Goal: Navigation & Orientation: Find specific page/section

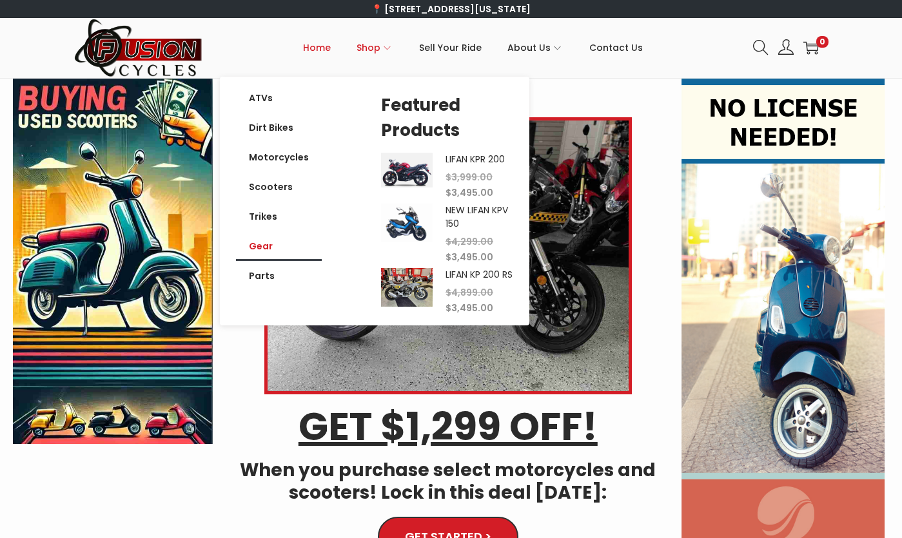
click at [264, 245] on link "Gear" at bounding box center [279, 246] width 86 height 30
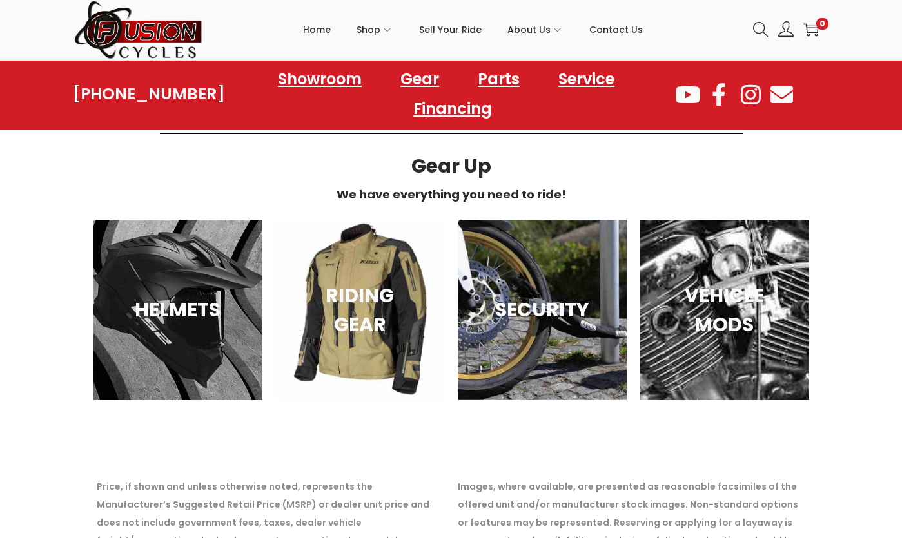
scroll to position [1934, 0]
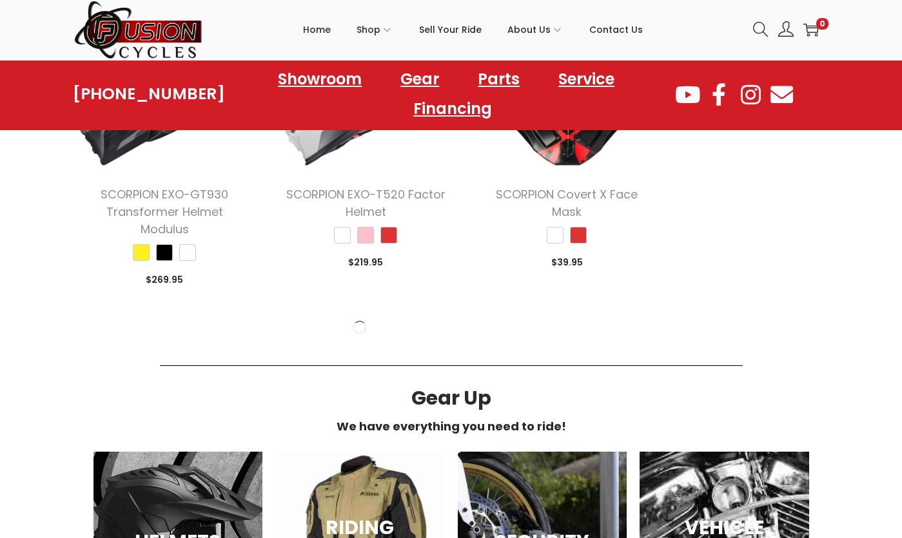
scroll to position [4062, 0]
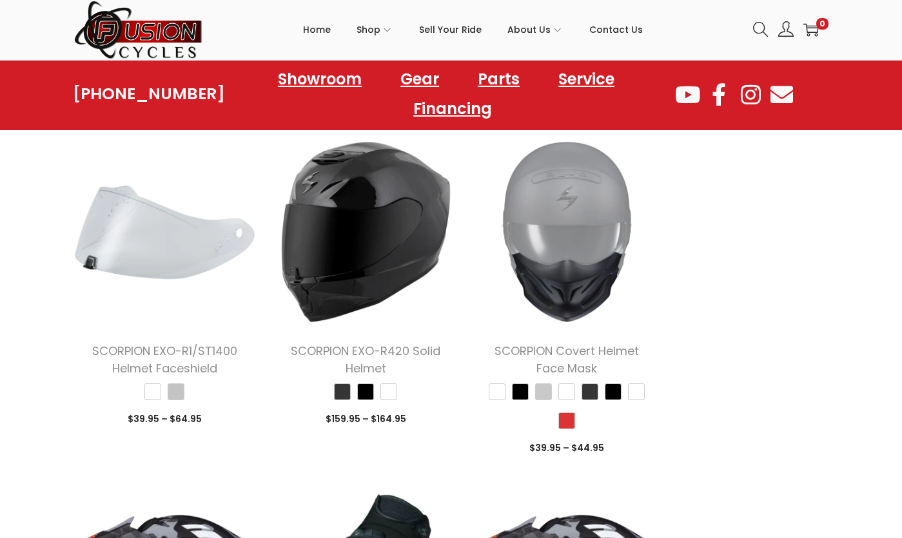
scroll to position [7625, 0]
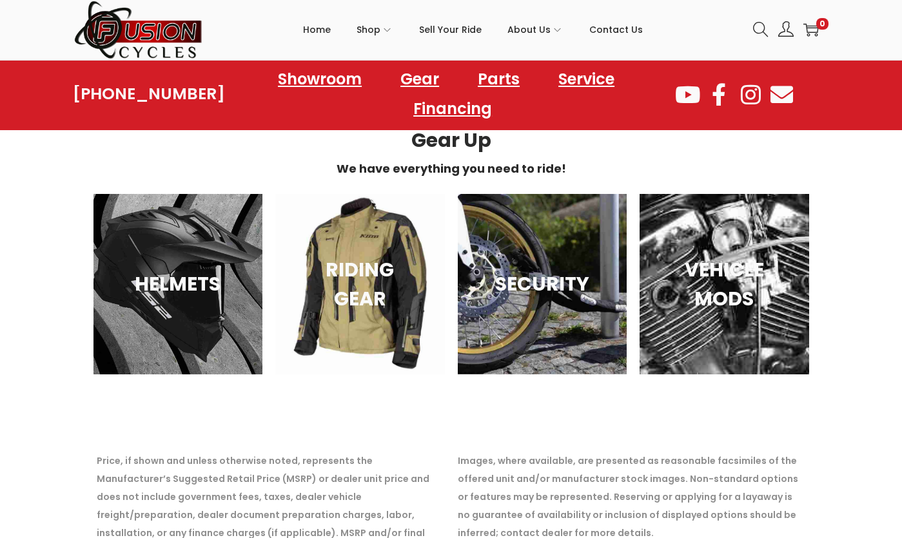
scroll to position [9866, 0]
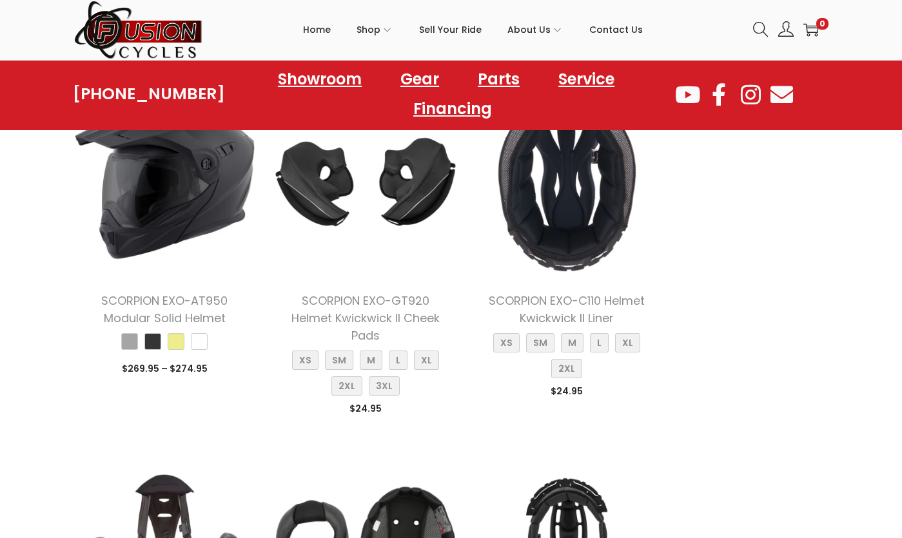
scroll to position [11881, 0]
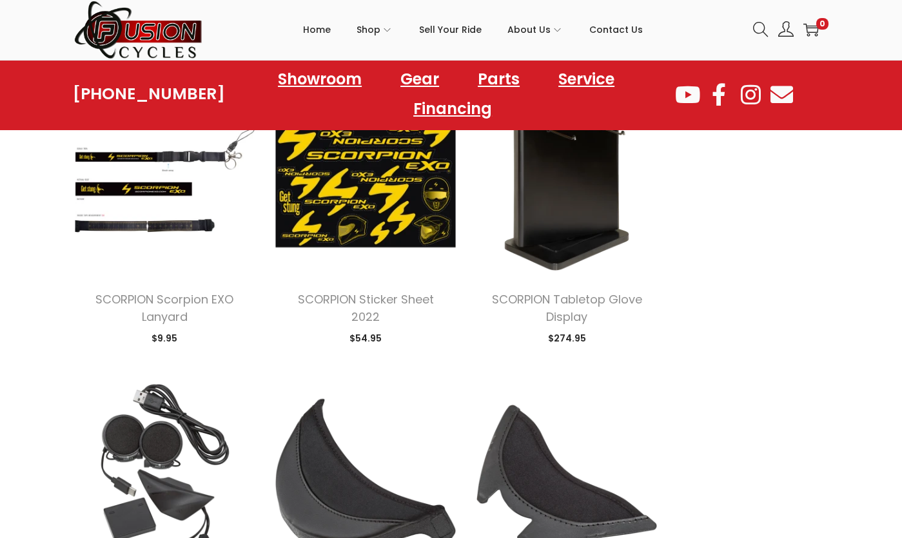
scroll to position [13477, 0]
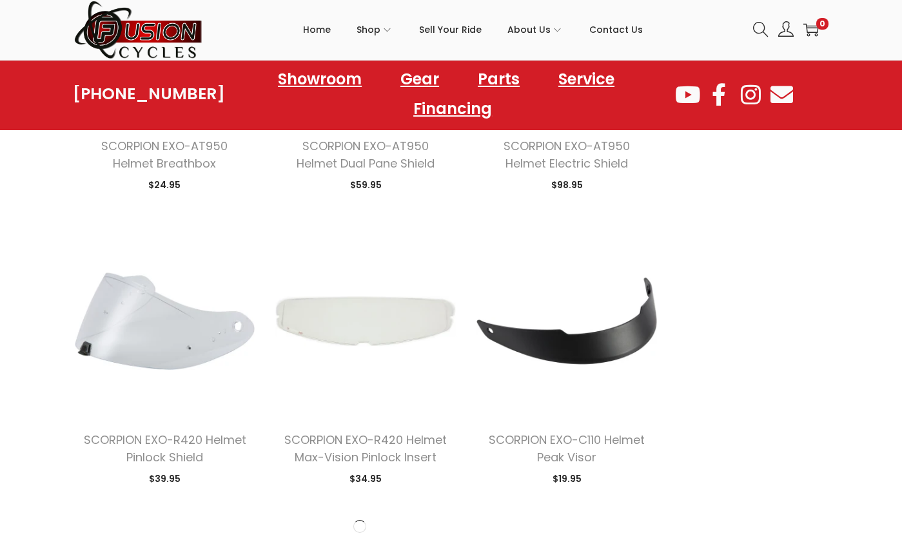
scroll to position [17732, 0]
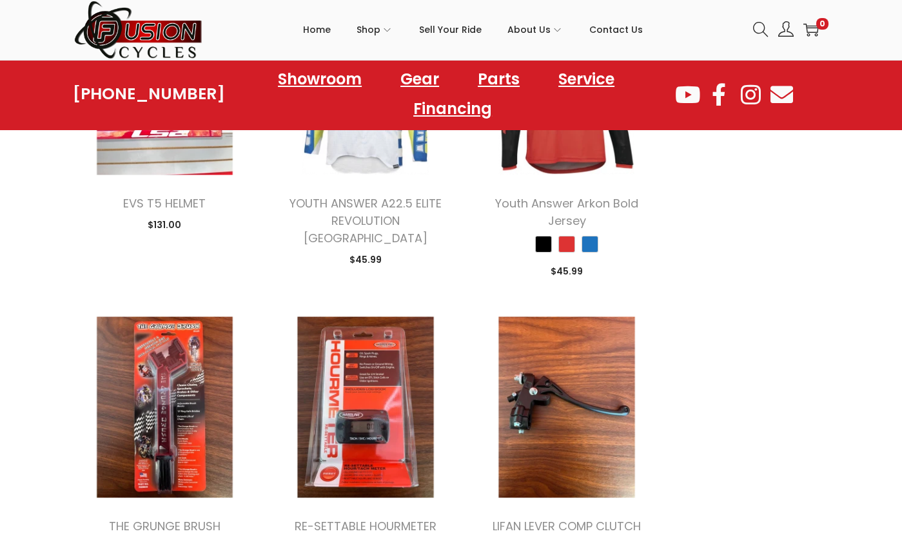
scroll to position [19280, 0]
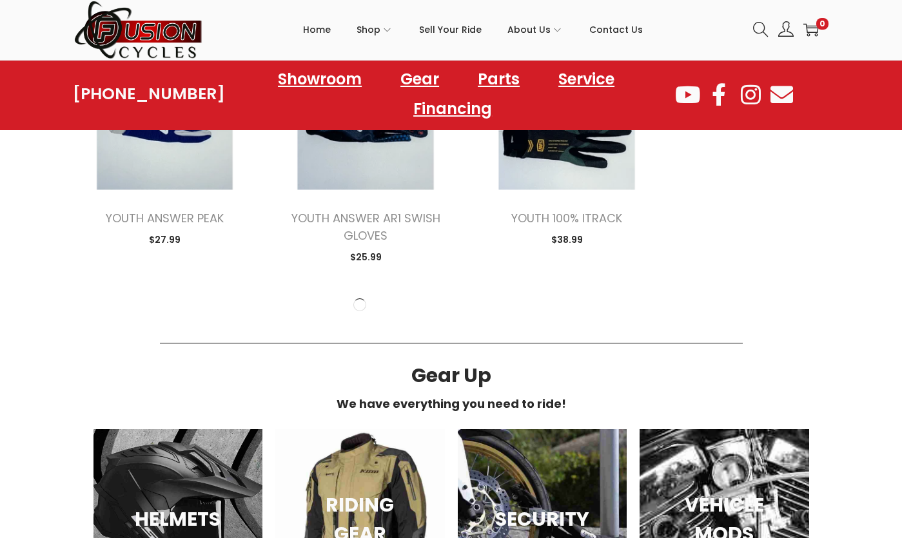
scroll to position [21408, 0]
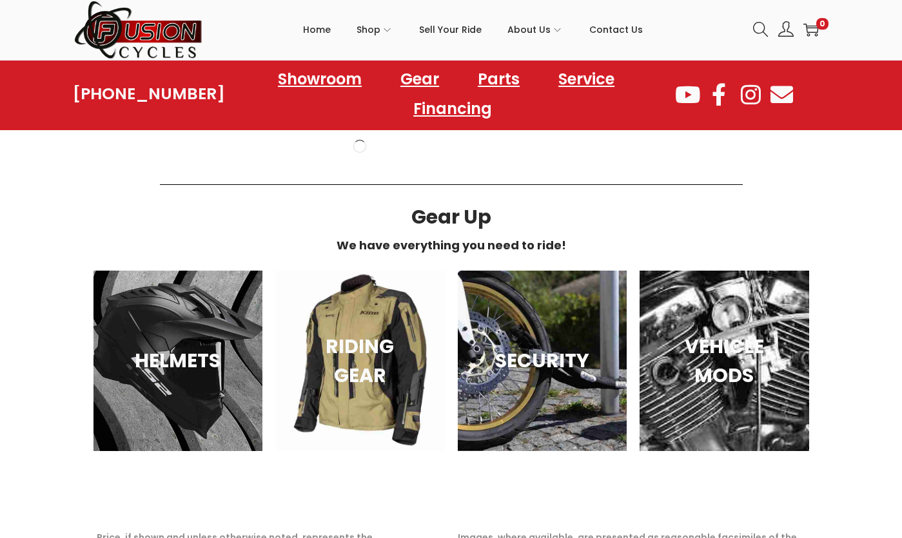
scroll to position [23342, 0]
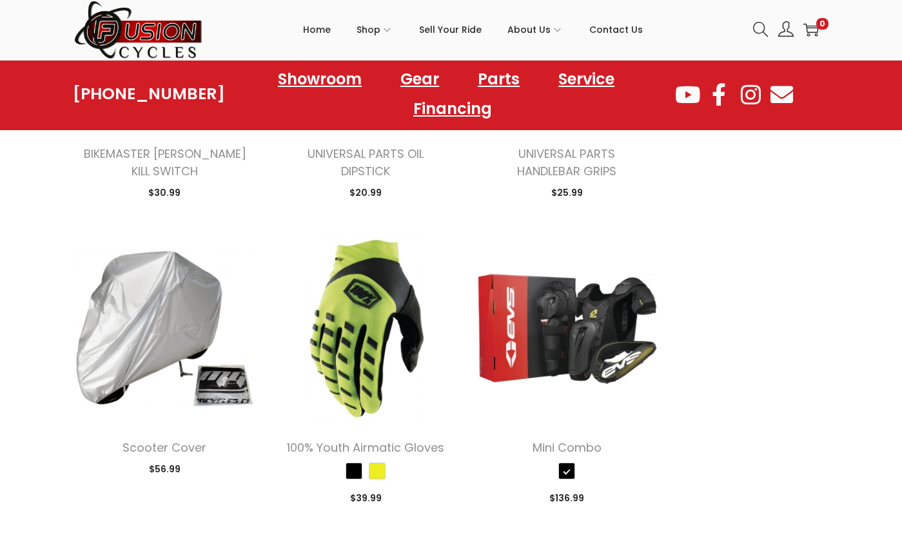
scroll to position [24954, 0]
